Goal: Navigation & Orientation: Find specific page/section

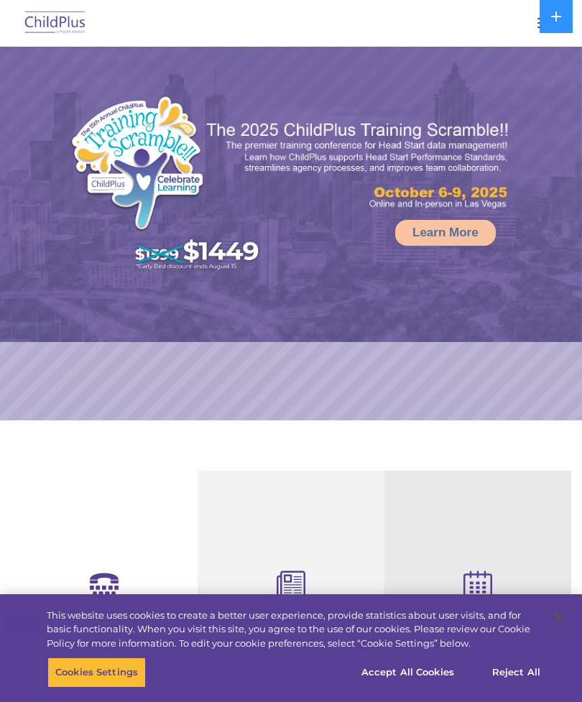
select select "MEDIUM"
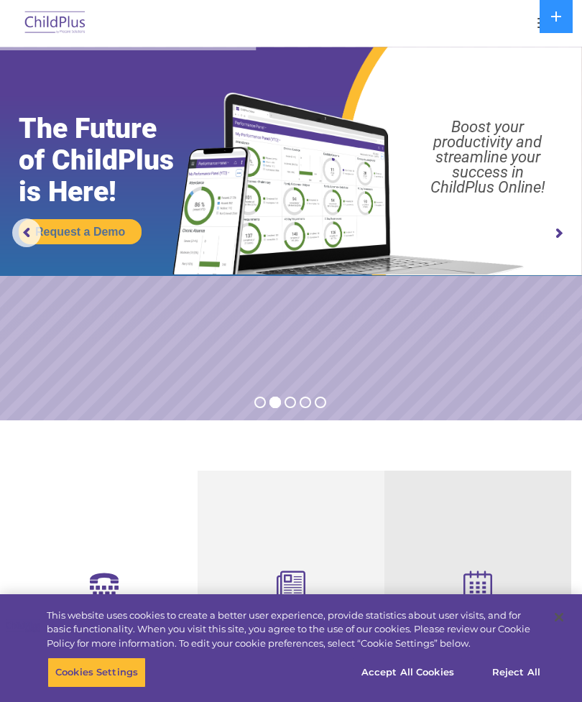
click at [558, 14] on icon at bounding box center [555, 16] width 11 height 11
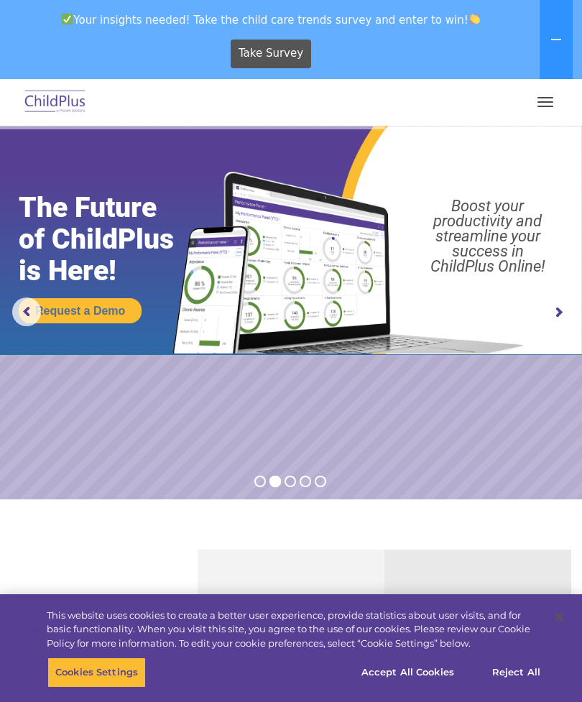
click at [548, 99] on button "button" at bounding box center [545, 101] width 30 height 23
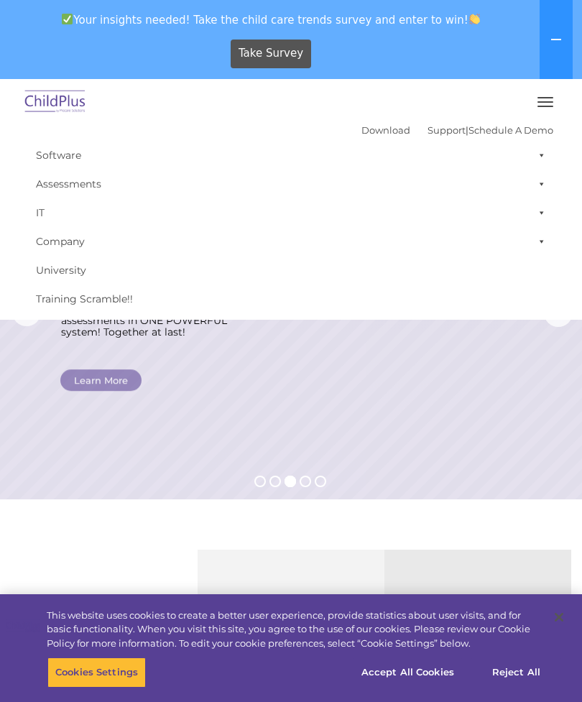
click at [554, 40] on icon at bounding box center [556, 39] width 10 height 1
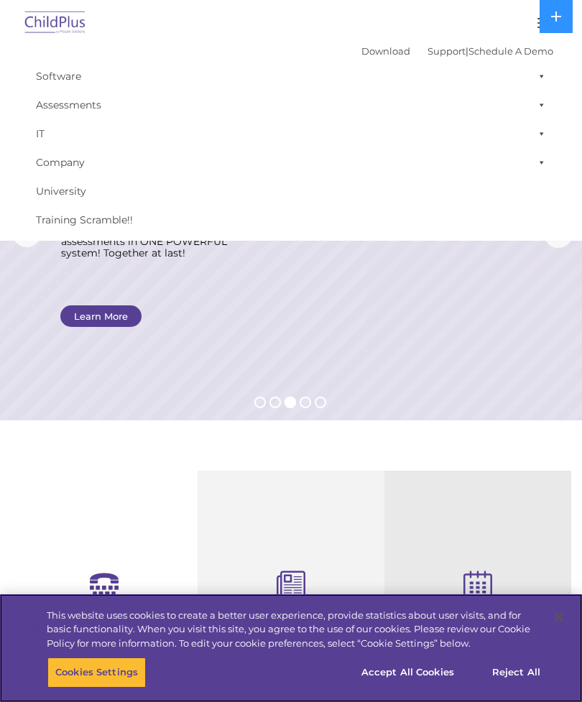
click at [440, 670] on button "Accept All Cookies" at bounding box center [407, 672] width 108 height 30
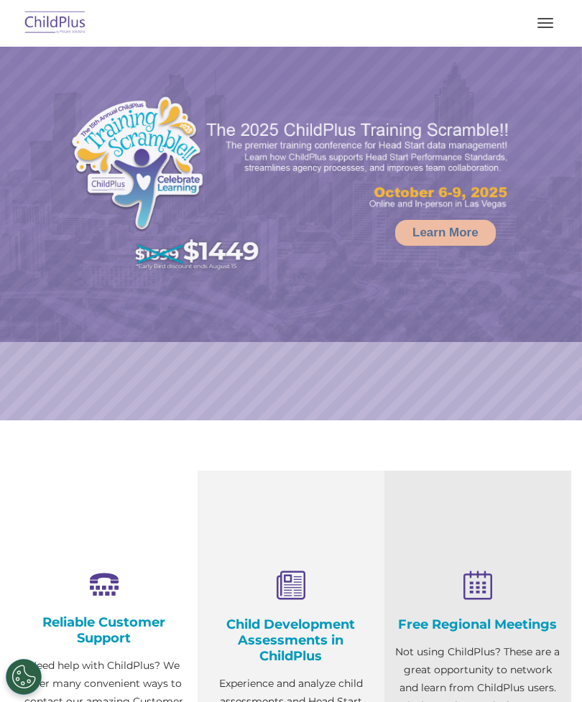
select select "MEDIUM"
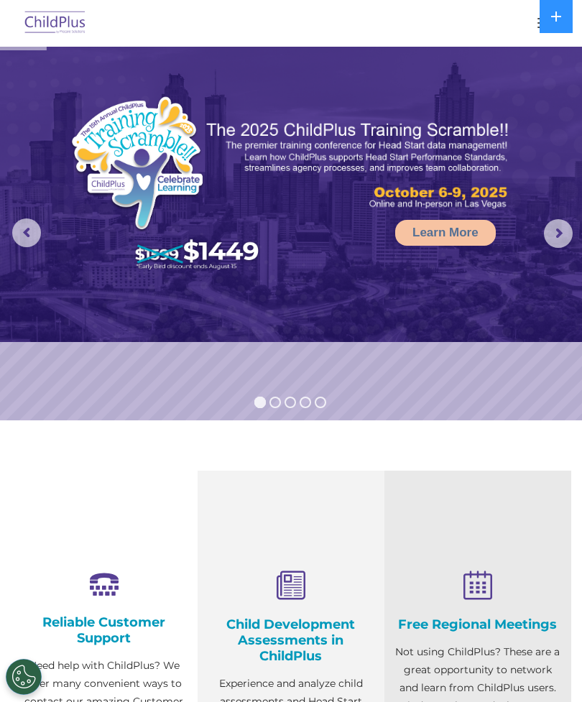
click at [65, 19] on img at bounding box center [56, 23] width 68 height 34
select select "MEDIUM"
click at [571, 100] on img at bounding box center [291, 194] width 582 height 295
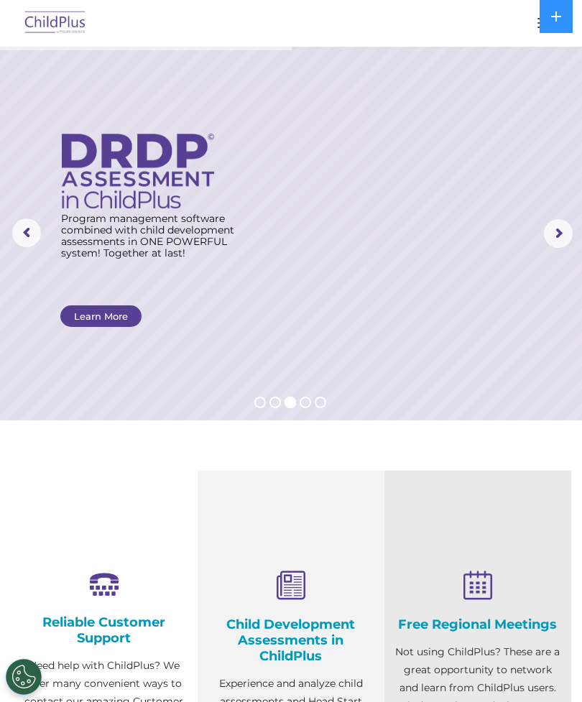
click at [555, 20] on icon at bounding box center [555, 16] width 11 height 11
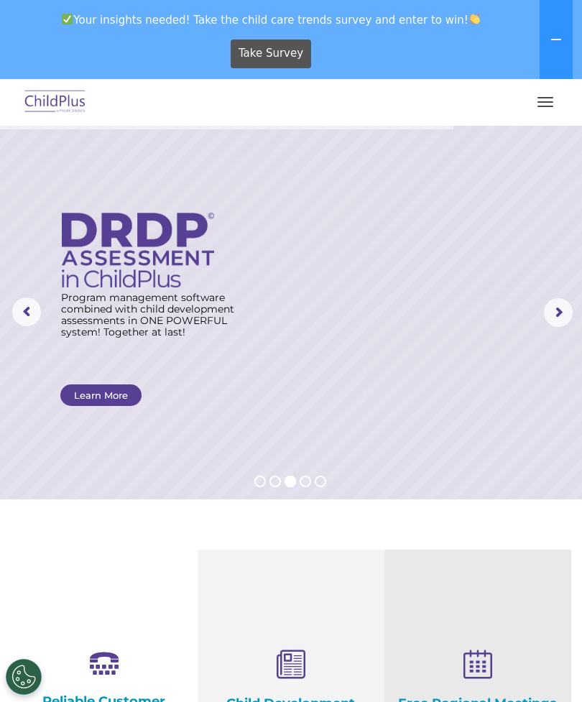
click at [554, 97] on button "button" at bounding box center [545, 101] width 30 height 23
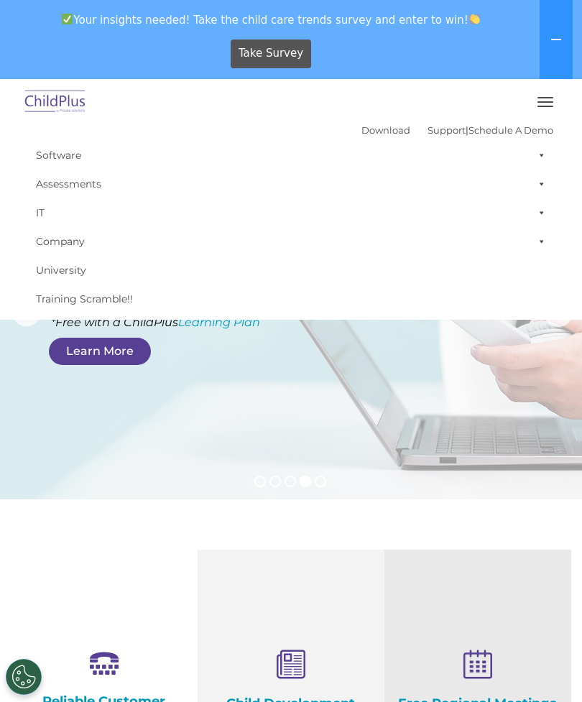
click at [88, 178] on link "Assessments" at bounding box center [291, 183] width 524 height 29
click at [248, 134] on div "Download Support | Schedule A Demo  MENU MENU Software ChildPlus: The original…" at bounding box center [291, 216] width 546 height 194
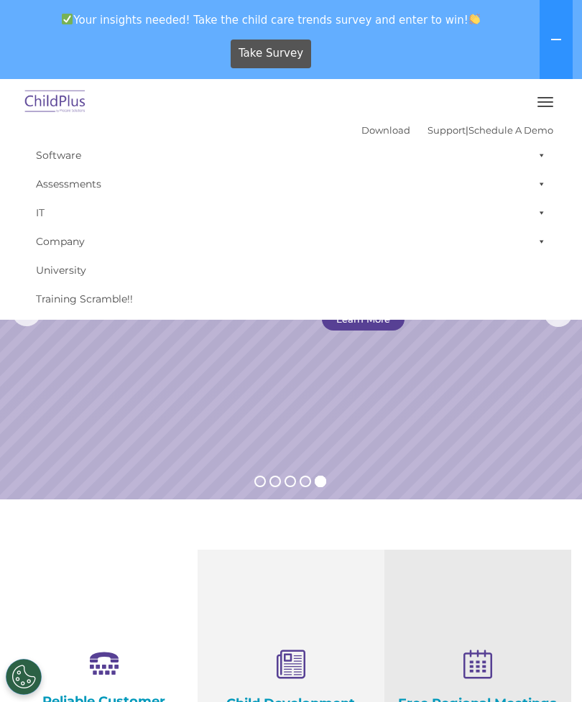
click at [59, 103] on img at bounding box center [56, 102] width 68 height 34
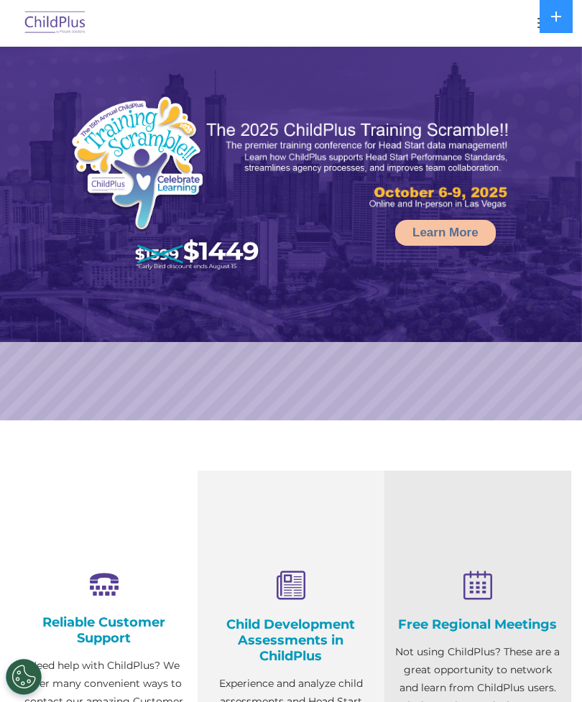
select select "MEDIUM"
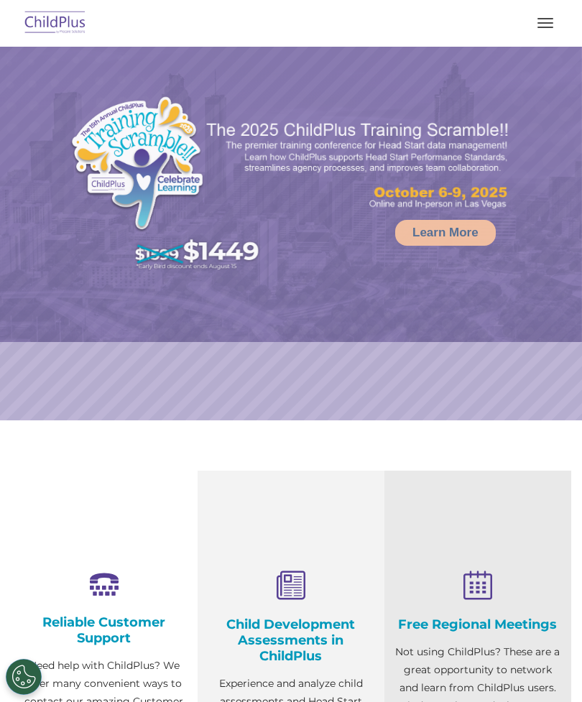
select select "MEDIUM"
